Goal: Information Seeking & Learning: Learn about a topic

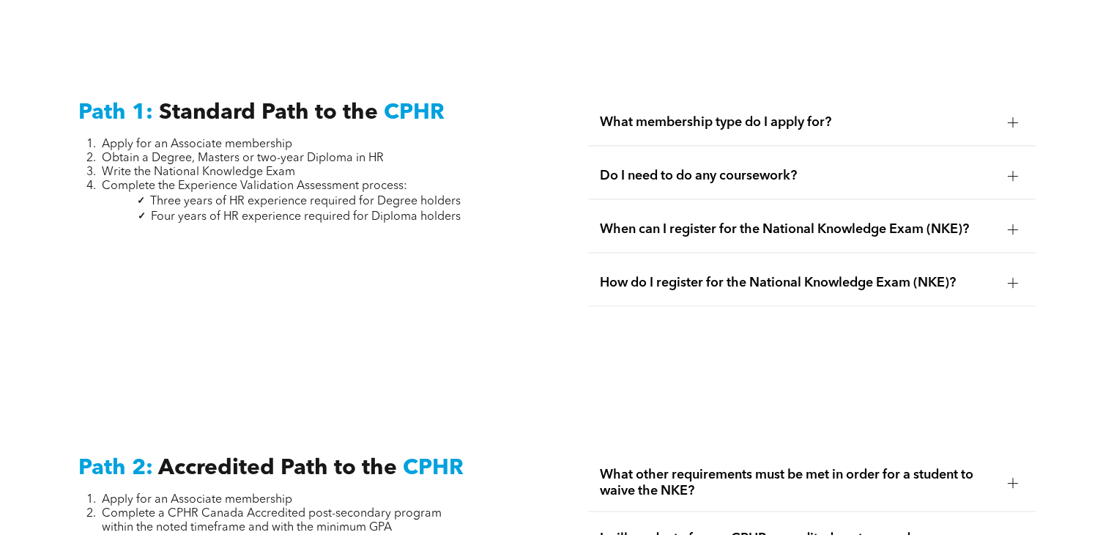
scroll to position [1948, 0]
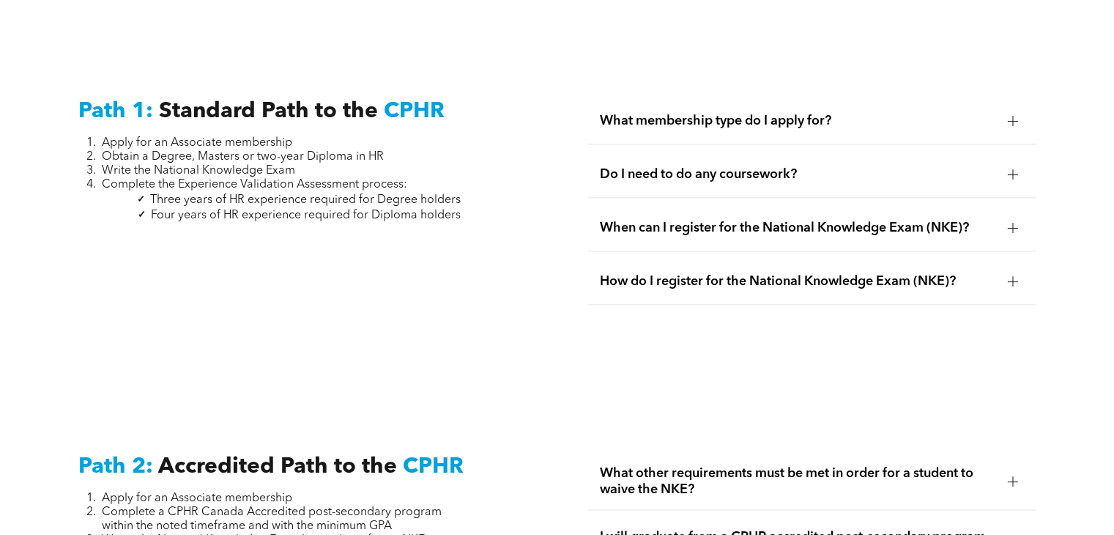
click at [791, 120] on div "What membership type do I apply for?" at bounding box center [811, 121] width 447 height 46
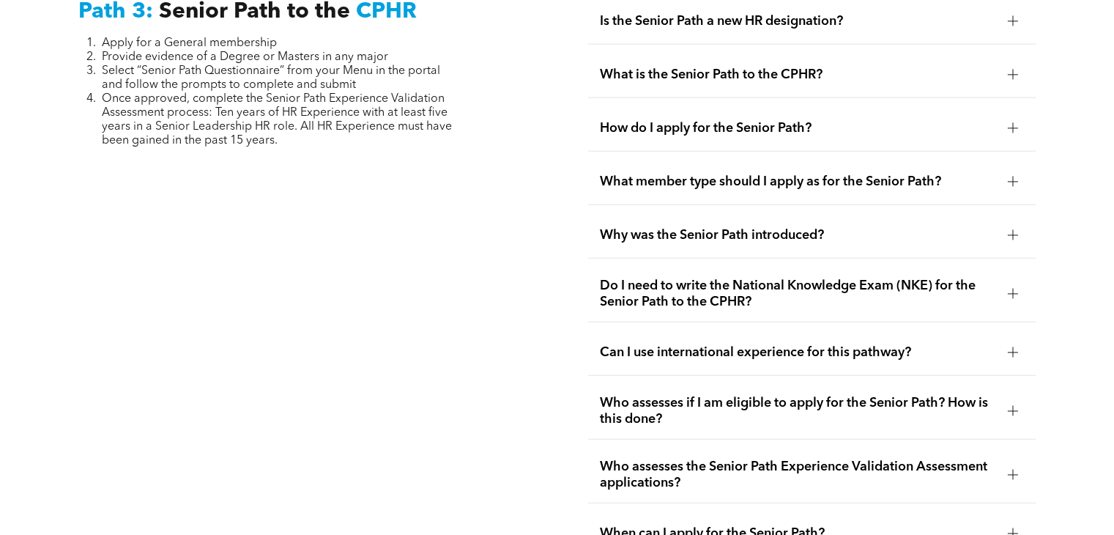
scroll to position [3791, 0]
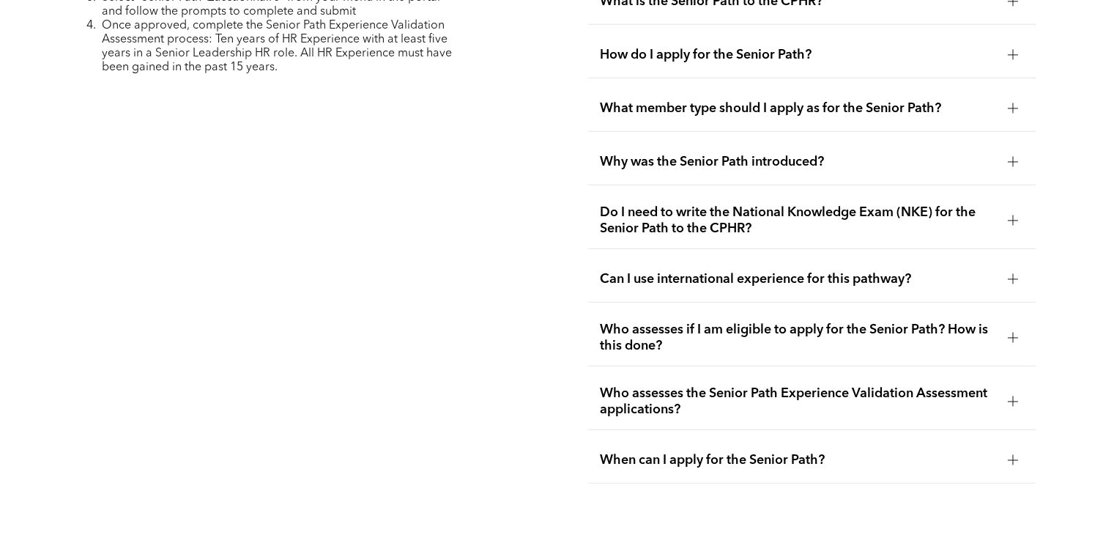
click at [748, 100] on span "What member type should I apply as for the Senior Path?" at bounding box center [798, 108] width 396 height 16
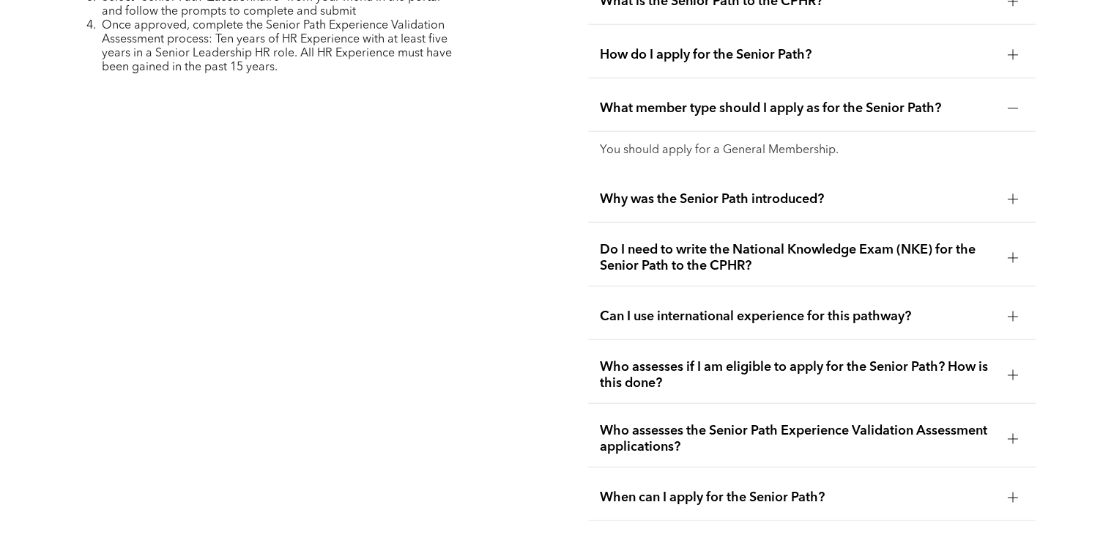
click at [743, 191] on span "Why was the Senior Path introduced?" at bounding box center [798, 199] width 396 height 16
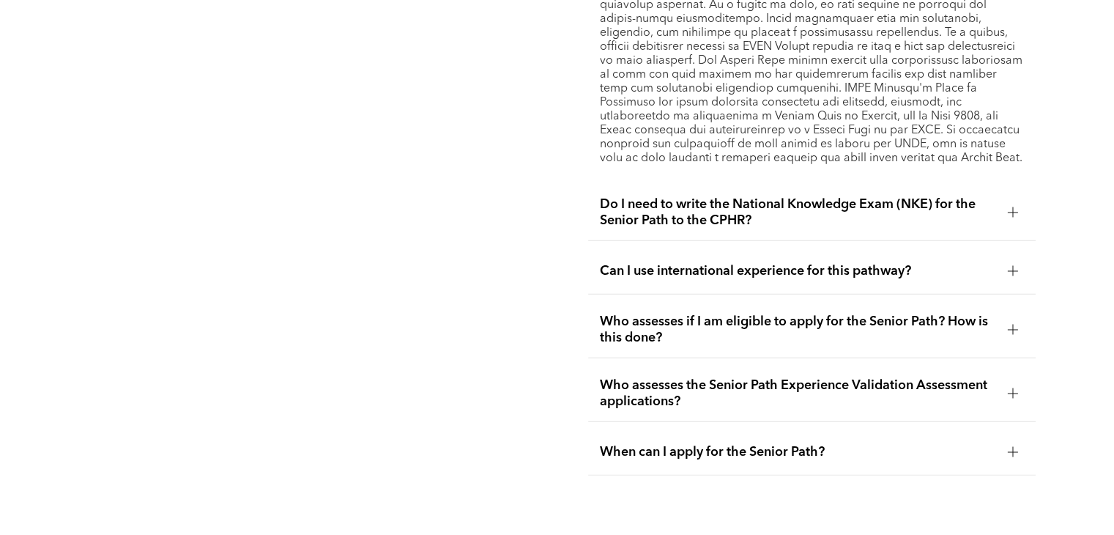
scroll to position [4065, 0]
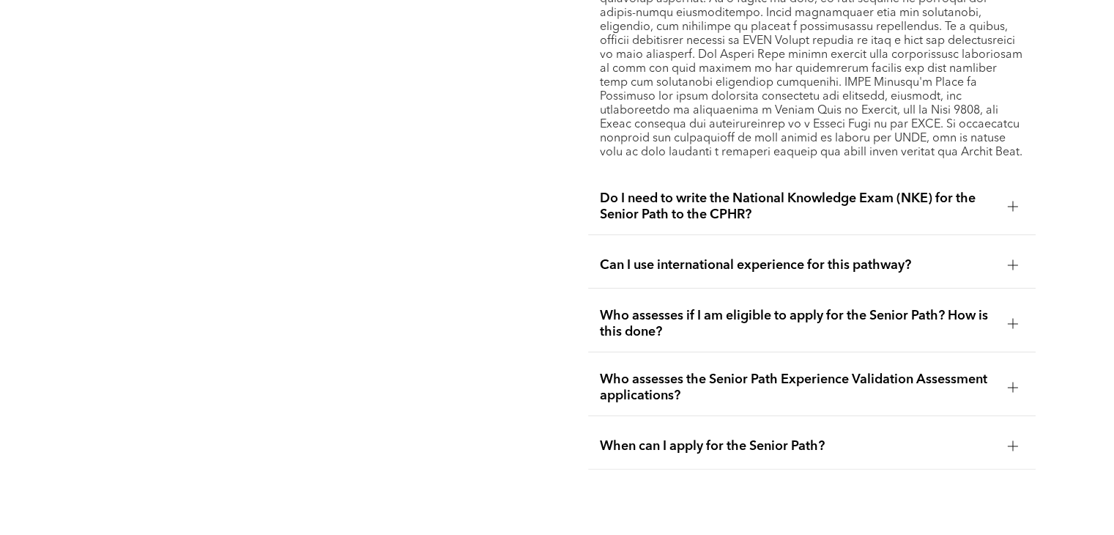
click at [717, 208] on span "Do I need to write the National Knowledge Exam (NKE) for the Senior Path to the…" at bounding box center [798, 207] width 396 height 32
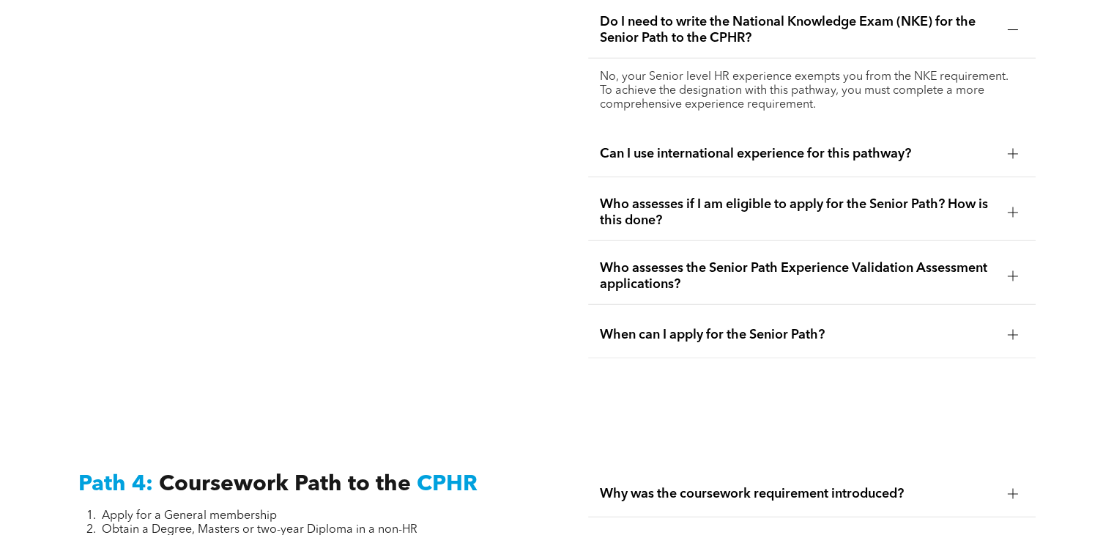
scroll to position [3976, 0]
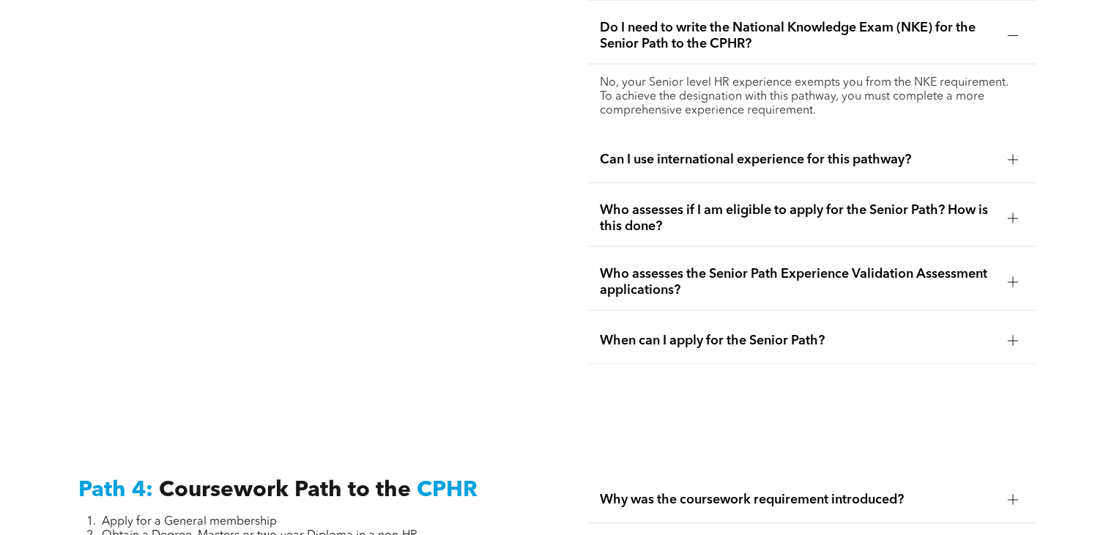
click at [758, 143] on div "Can I use international experience for this pathway?" at bounding box center [811, 160] width 447 height 46
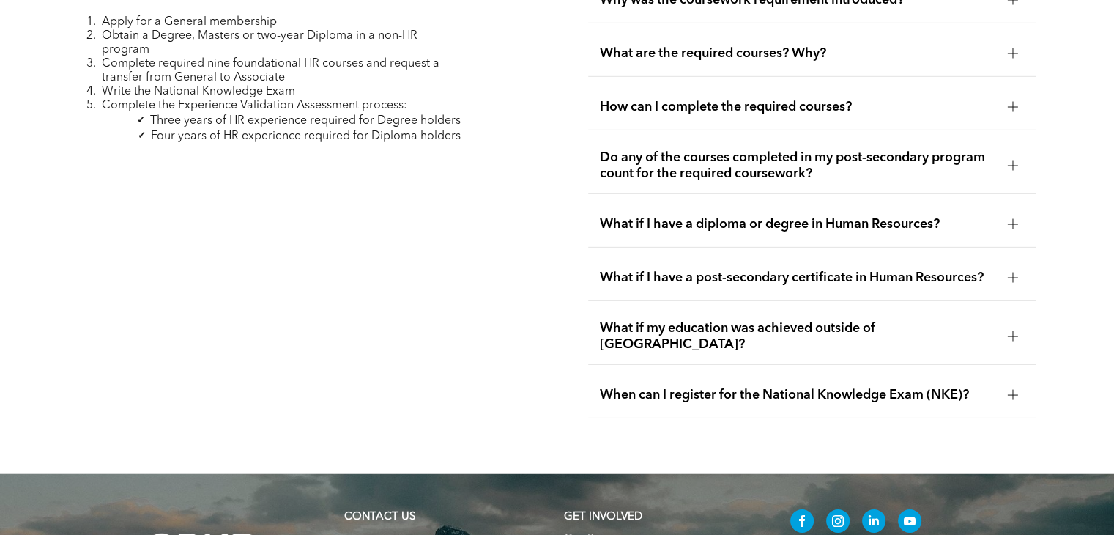
scroll to position [4448, 0]
click at [766, 320] on span "What if my education was achieved outside of Canada?" at bounding box center [798, 335] width 396 height 32
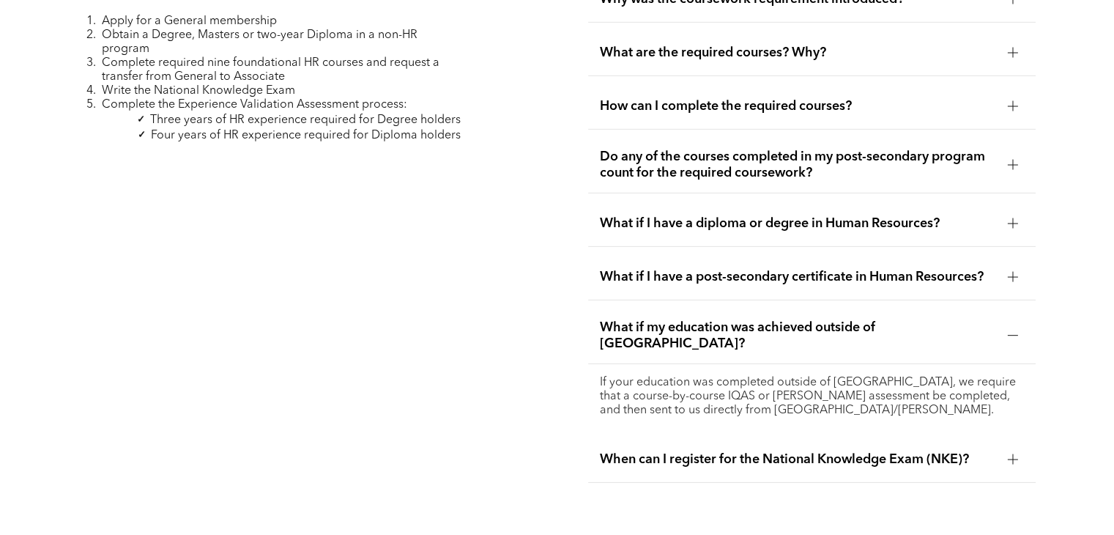
click at [774, 451] on span "When can I register for the National Knowledge Exam (NKE)?" at bounding box center [798, 459] width 396 height 16
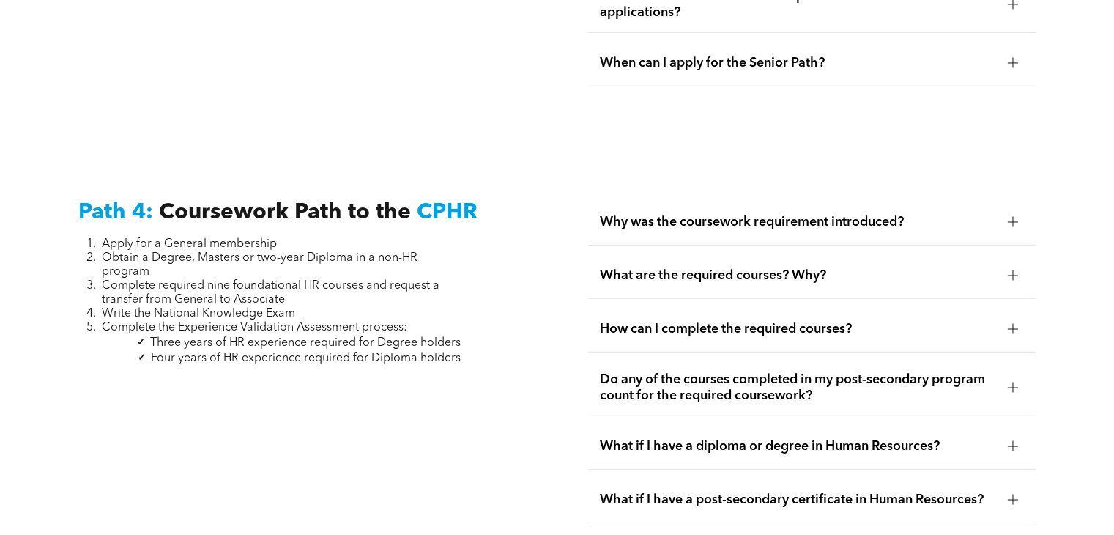
scroll to position [4218, 0]
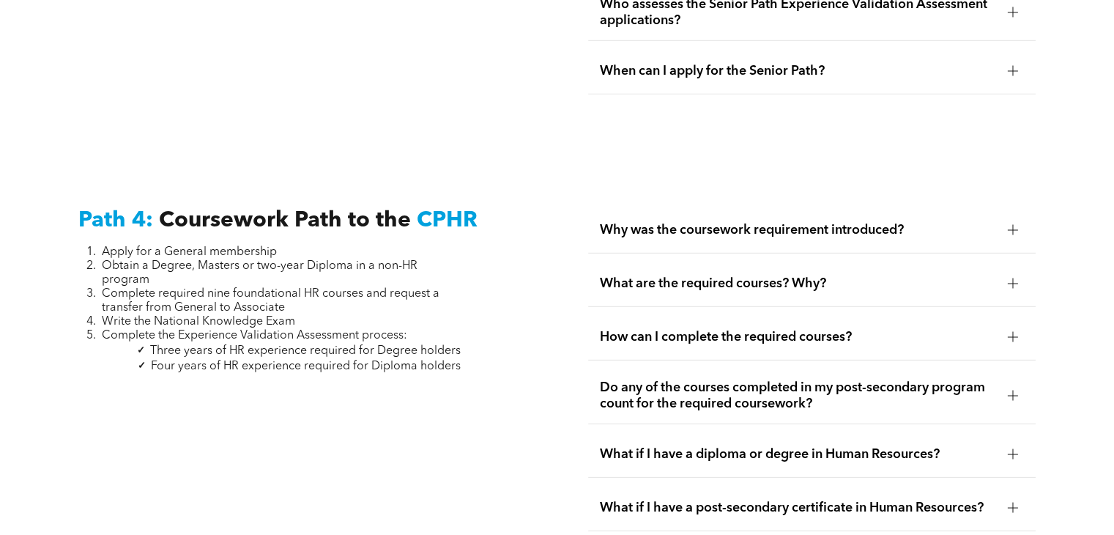
click at [470, 251] on div "Path 4: Coursework Path to the CPHR Apply for a General membership Obtain a Deg…" at bounding box center [302, 447] width 470 height 502
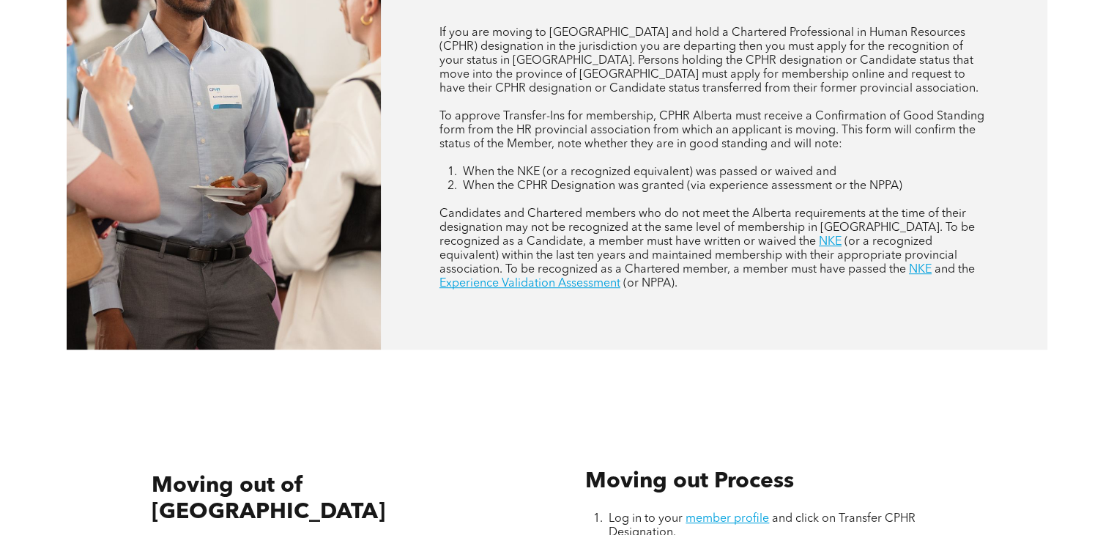
scroll to position [800, 0]
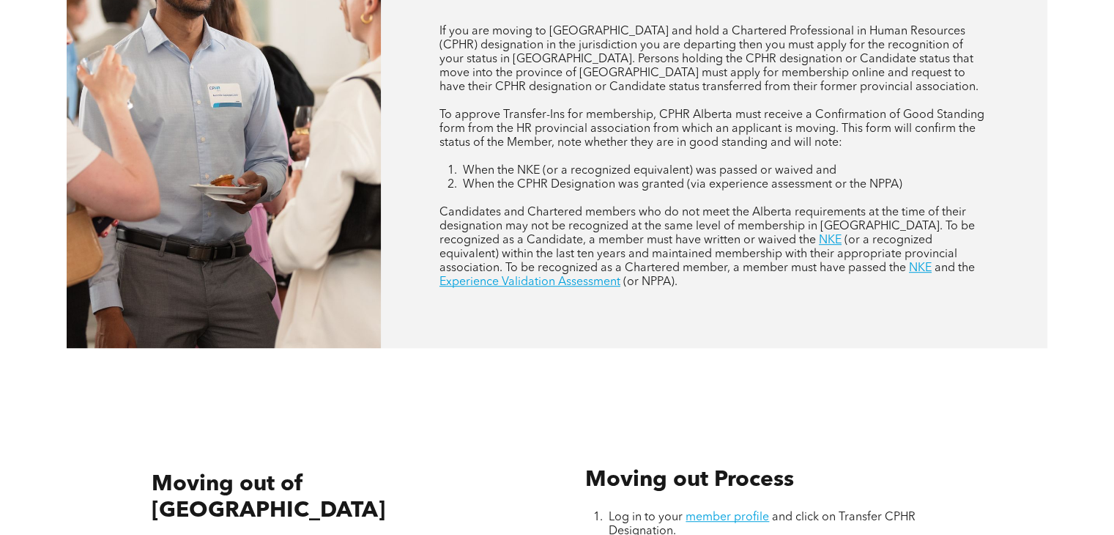
drag, startPoint x: 742, startPoint y: 208, endPoint x: 685, endPoint y: 288, distance: 97.8
click at [685, 288] on div "RECOGNITION OF DESIGNATIONS Moving to [GEOGRAPHIC_DATA] and your CPHR If you ar…" at bounding box center [714, 100] width 667 height 495
click at [909, 262] on link "NKE" at bounding box center [920, 268] width 23 height 12
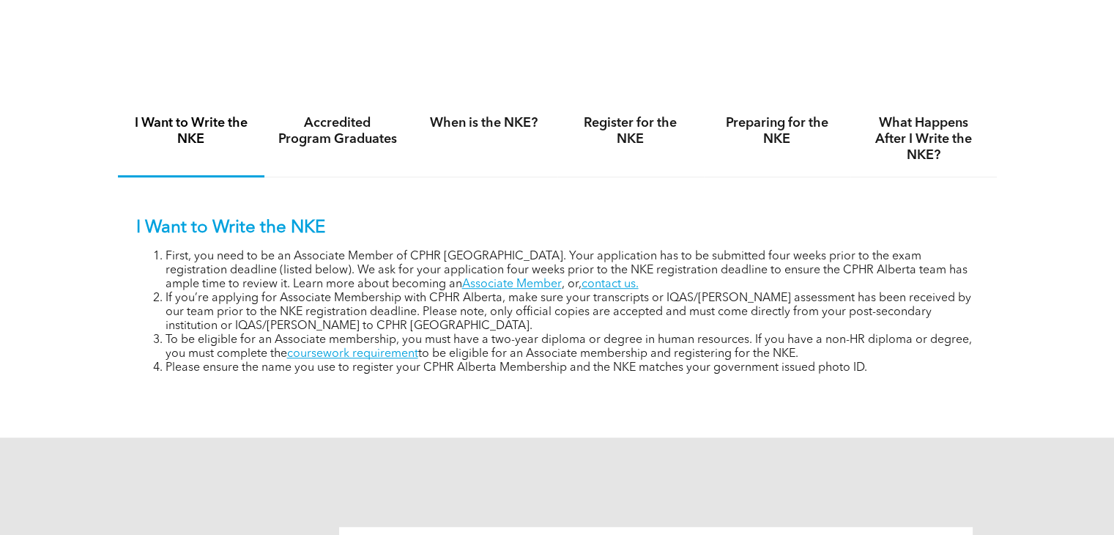
scroll to position [950, 0]
click at [502, 131] on div "When is the NKE?" at bounding box center [484, 139] width 147 height 75
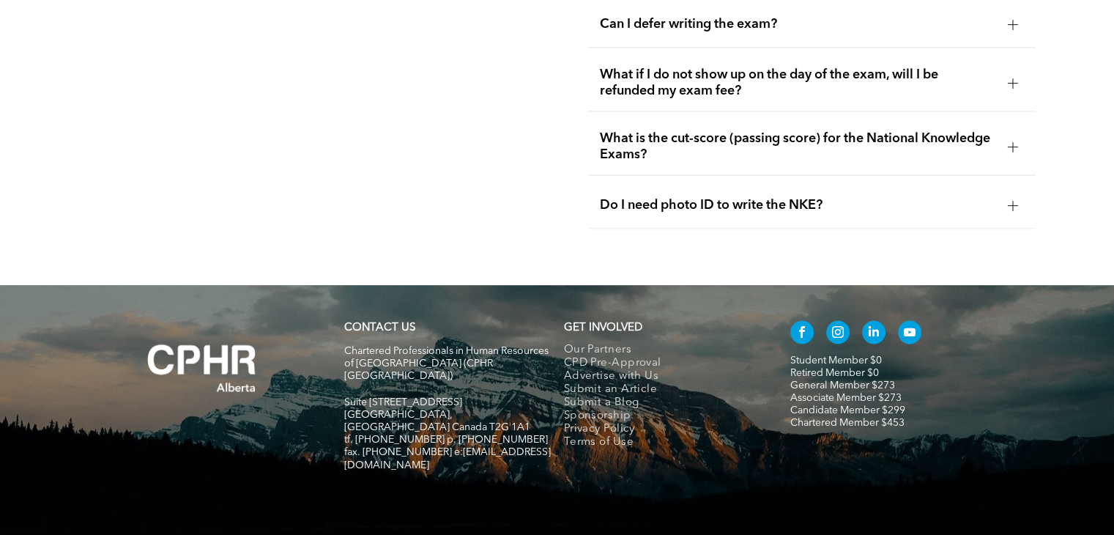
scroll to position [2326, 0]
